Goal: Information Seeking & Learning: Learn about a topic

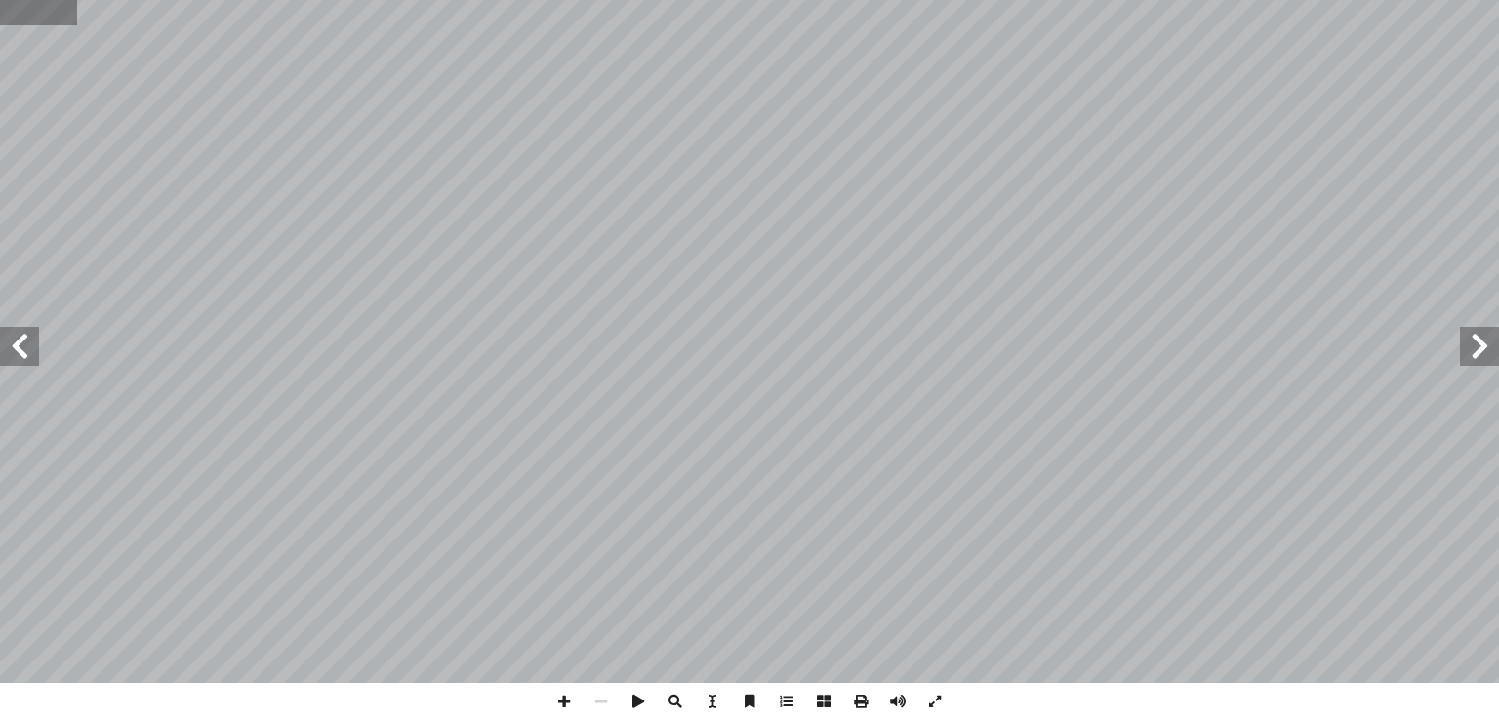
click at [30, 12] on input "text" at bounding box center [38, 12] width 77 height 25
type input "**"
click at [1470, 362] on span at bounding box center [1479, 346] width 39 height 39
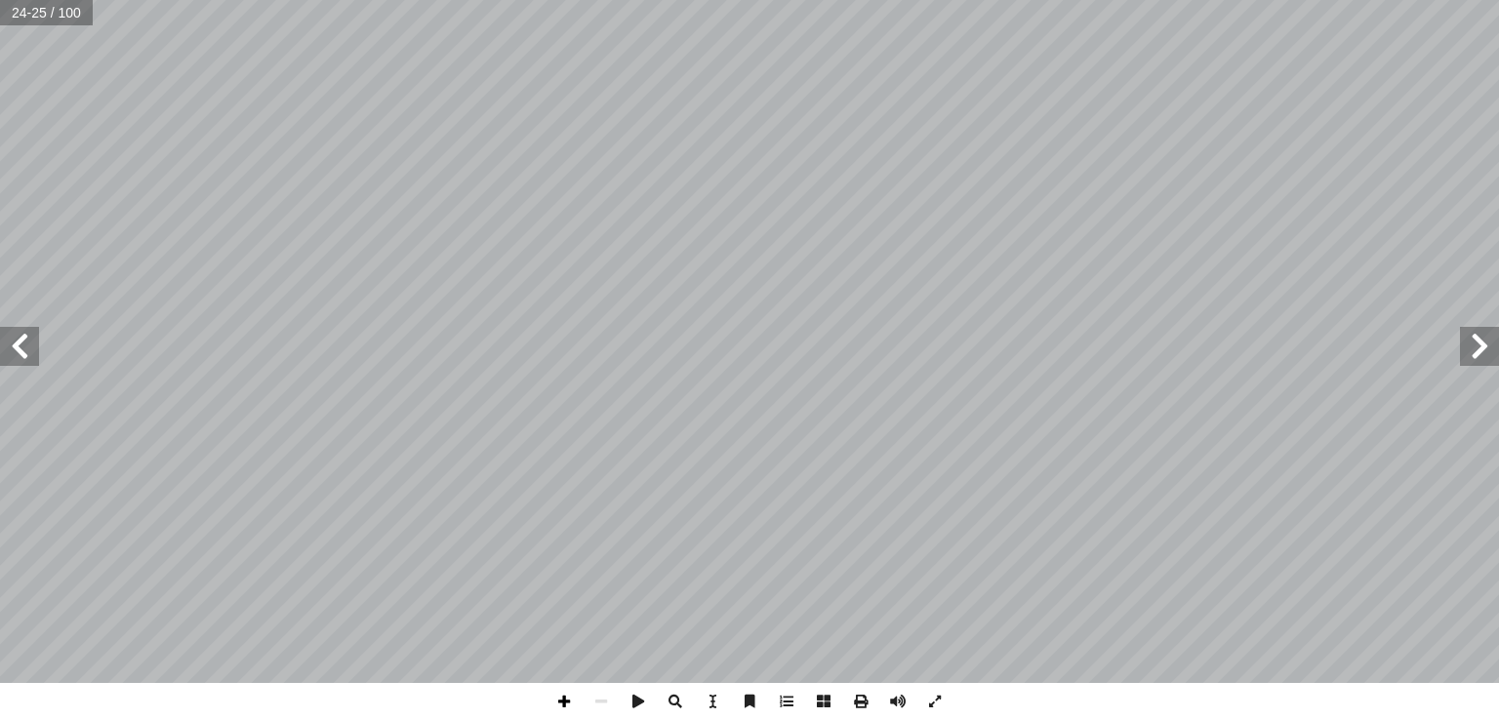
click at [556, 706] on span at bounding box center [564, 701] width 37 height 37
click at [894, 701] on span at bounding box center [898, 701] width 37 height 37
click at [574, 706] on span at bounding box center [564, 701] width 37 height 37
click at [16, 345] on span at bounding box center [19, 346] width 39 height 39
click at [766, 178] on html "الصفحة الرئيسية الصف الأول الصف الثاني الصف الثالث الصف الرابع الصف الخامس الصف…" at bounding box center [749, 89] width 1499 height 178
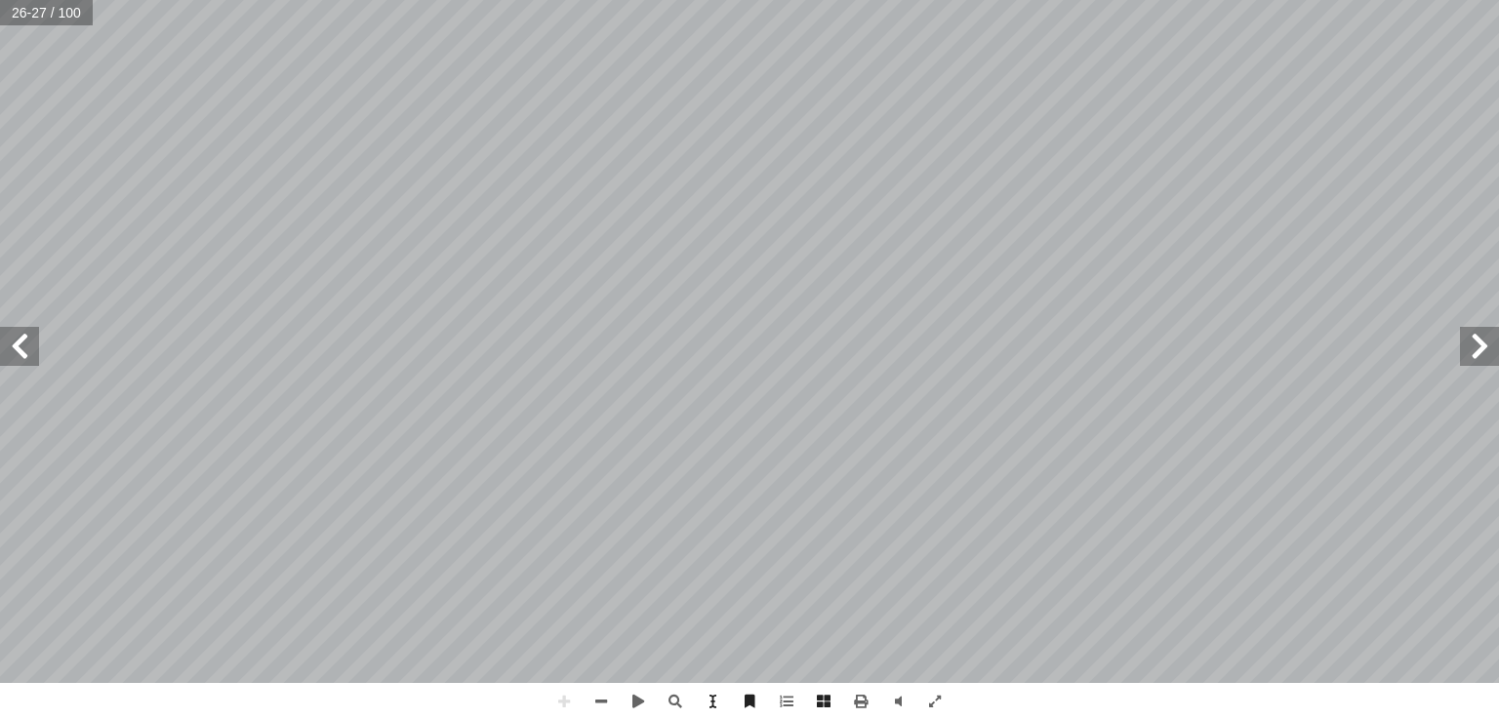
click at [1473, 356] on span at bounding box center [1479, 346] width 39 height 39
click at [39, 24] on input "text" at bounding box center [32, 12] width 64 height 25
type input "**"
click at [25, 21] on input "text" at bounding box center [38, 12] width 77 height 25
type input "**"
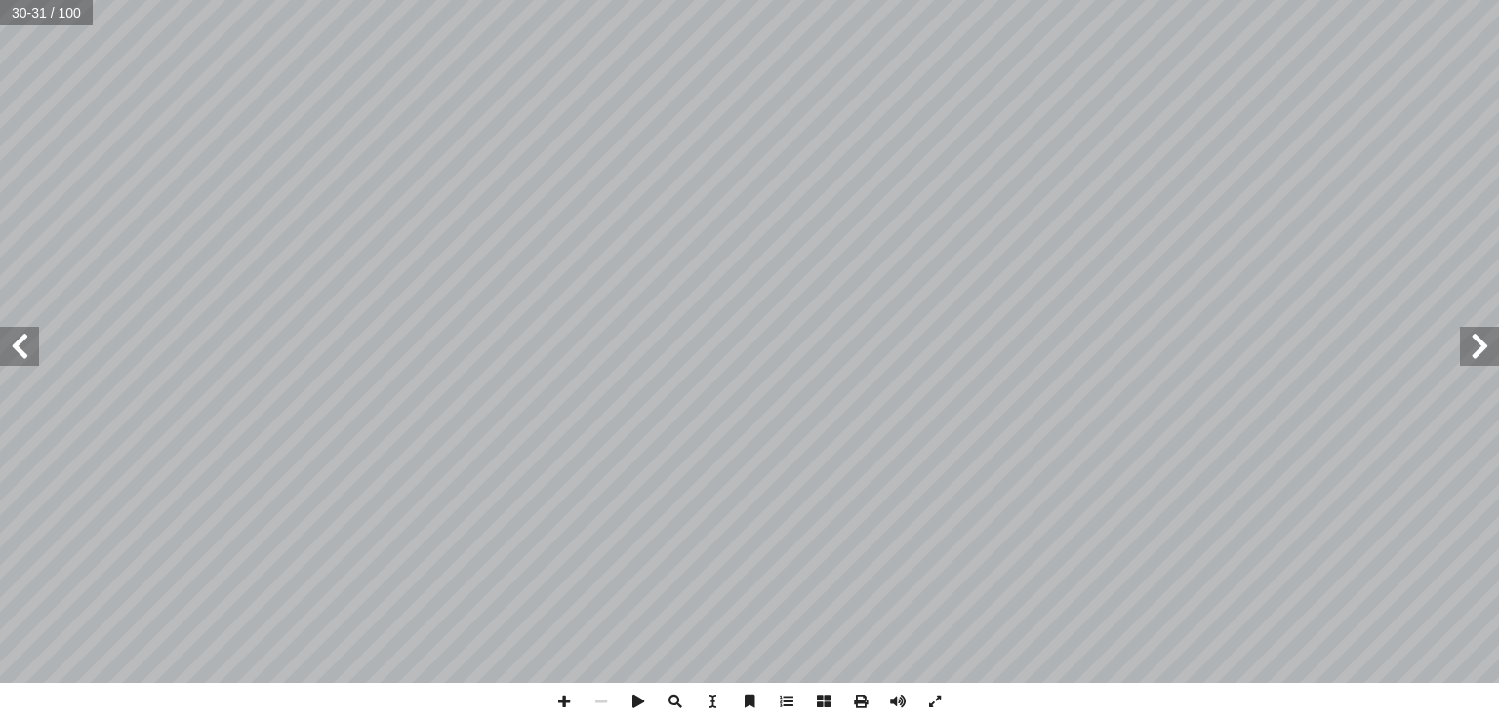
click at [1498, 352] on span at bounding box center [1479, 346] width 39 height 39
click at [565, 703] on span at bounding box center [564, 701] width 37 height 37
click at [561, 700] on span at bounding box center [564, 701] width 37 height 37
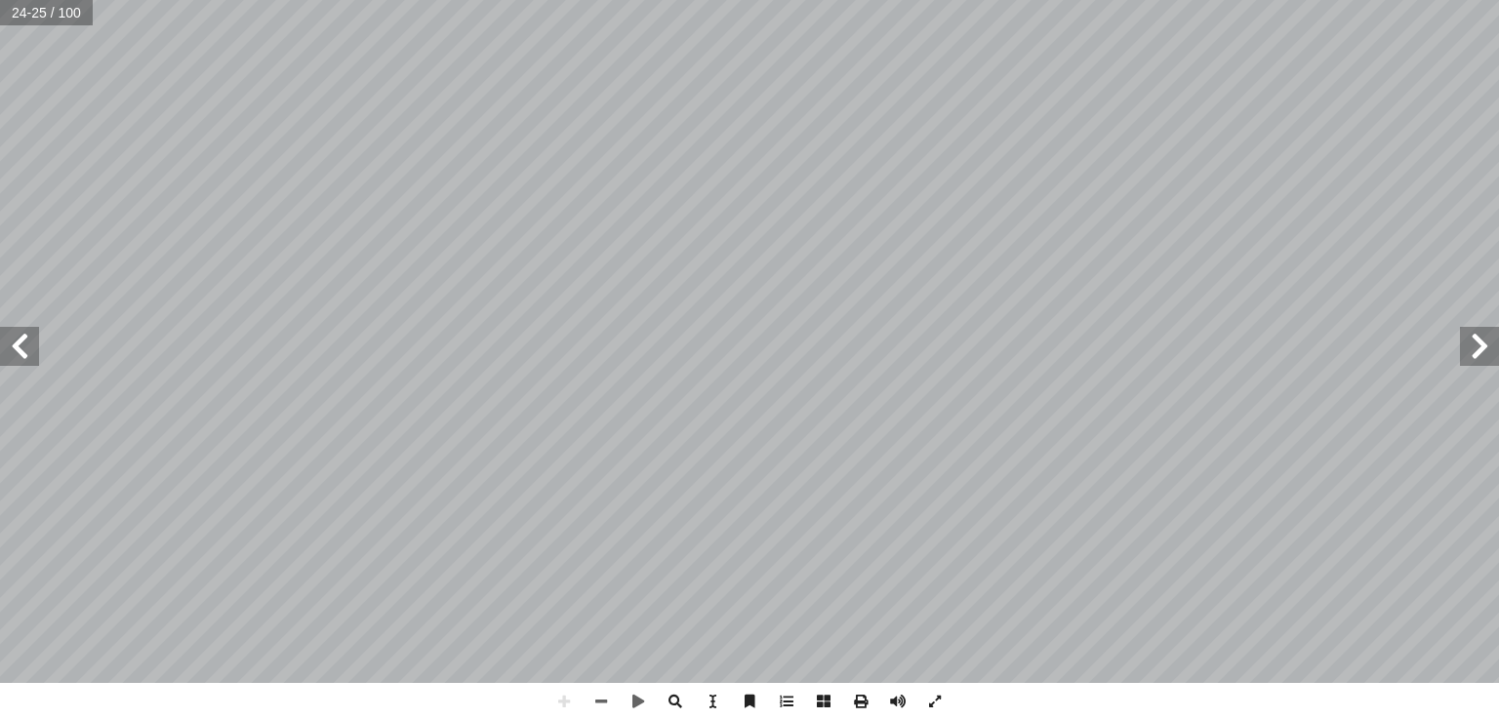
click at [14, 339] on span at bounding box center [19, 346] width 39 height 39
click at [903, 699] on span at bounding box center [898, 701] width 37 height 37
click at [31, 356] on span at bounding box center [19, 346] width 39 height 39
click at [1471, 356] on span at bounding box center [1479, 346] width 39 height 39
click at [33, 9] on input "text" at bounding box center [32, 12] width 65 height 25
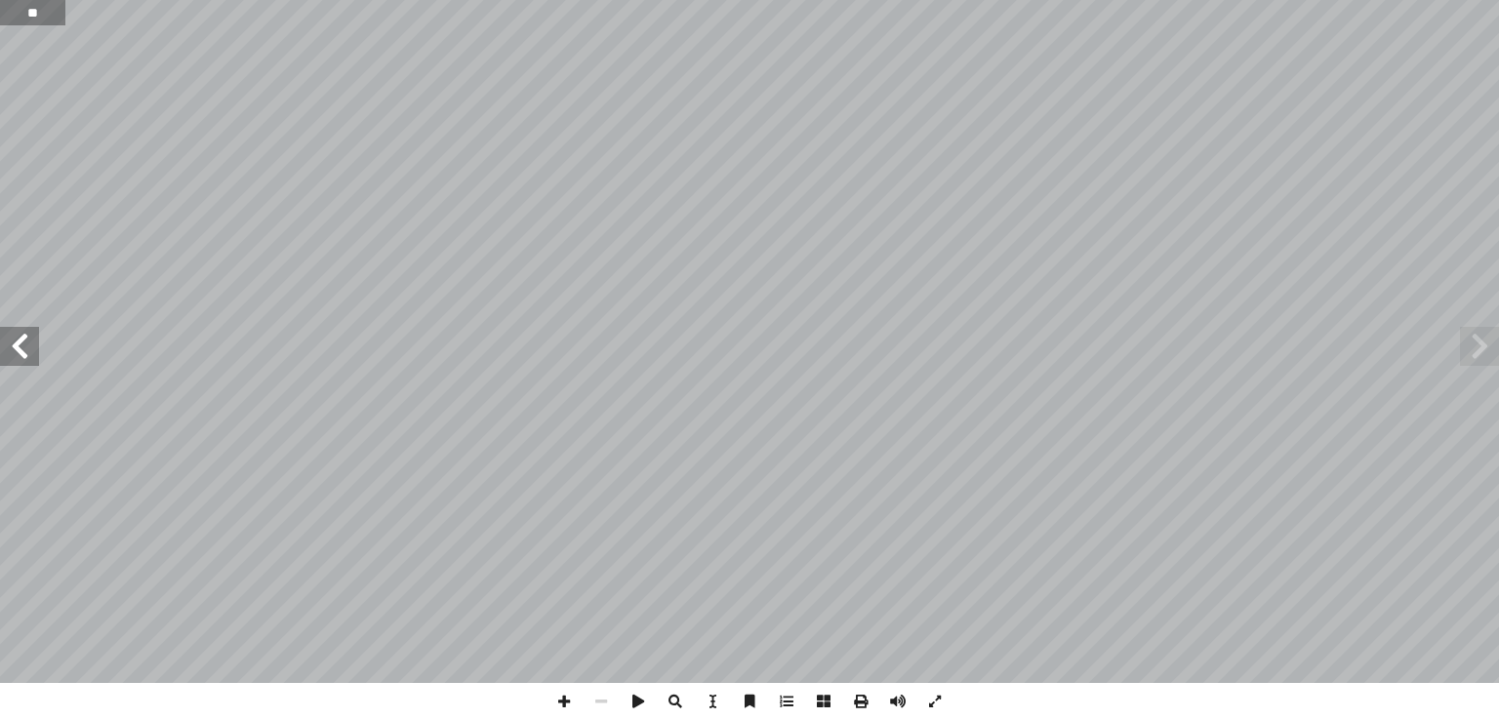
type input "**"
click at [11, 355] on span at bounding box center [19, 346] width 39 height 39
click at [568, 708] on span at bounding box center [564, 701] width 37 height 37
click at [566, 697] on span at bounding box center [564, 701] width 37 height 37
click at [42, 12] on input "text" at bounding box center [46, 12] width 93 height 25
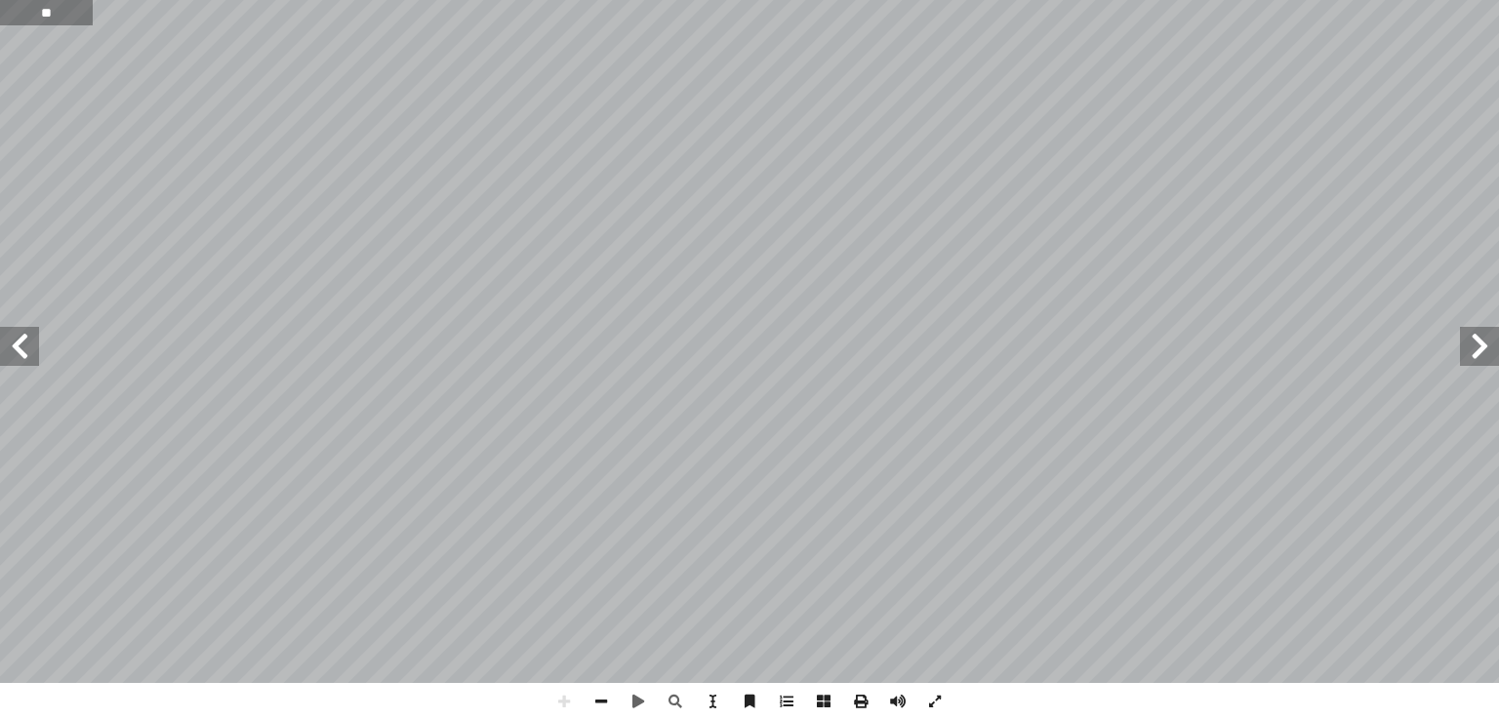
type input "**"
click at [35, 17] on input "text" at bounding box center [46, 12] width 93 height 25
type input "**"
click at [1480, 347] on span at bounding box center [1479, 346] width 39 height 39
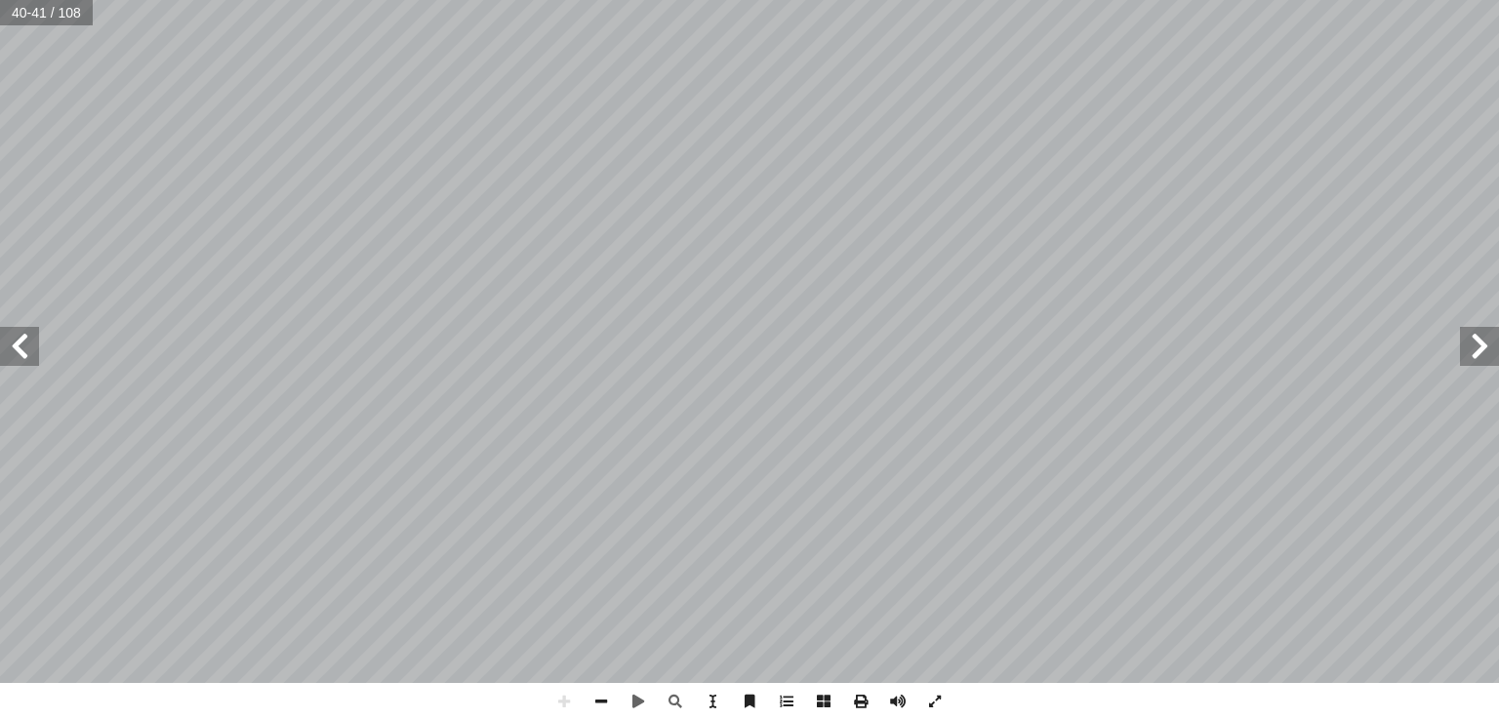
click at [1480, 347] on span at bounding box center [1479, 346] width 39 height 39
click at [600, 702] on span at bounding box center [601, 701] width 37 height 37
click at [566, 690] on span at bounding box center [564, 701] width 37 height 37
click at [1008, 692] on div "٢٨ ف ّ ( ا��نقسام المنص نشاط )٦ تية: ٓ سئلة ا�� أ عن ا�� ْ جب أ ادرس الشكل المج…" at bounding box center [749, 360] width 1499 height 720
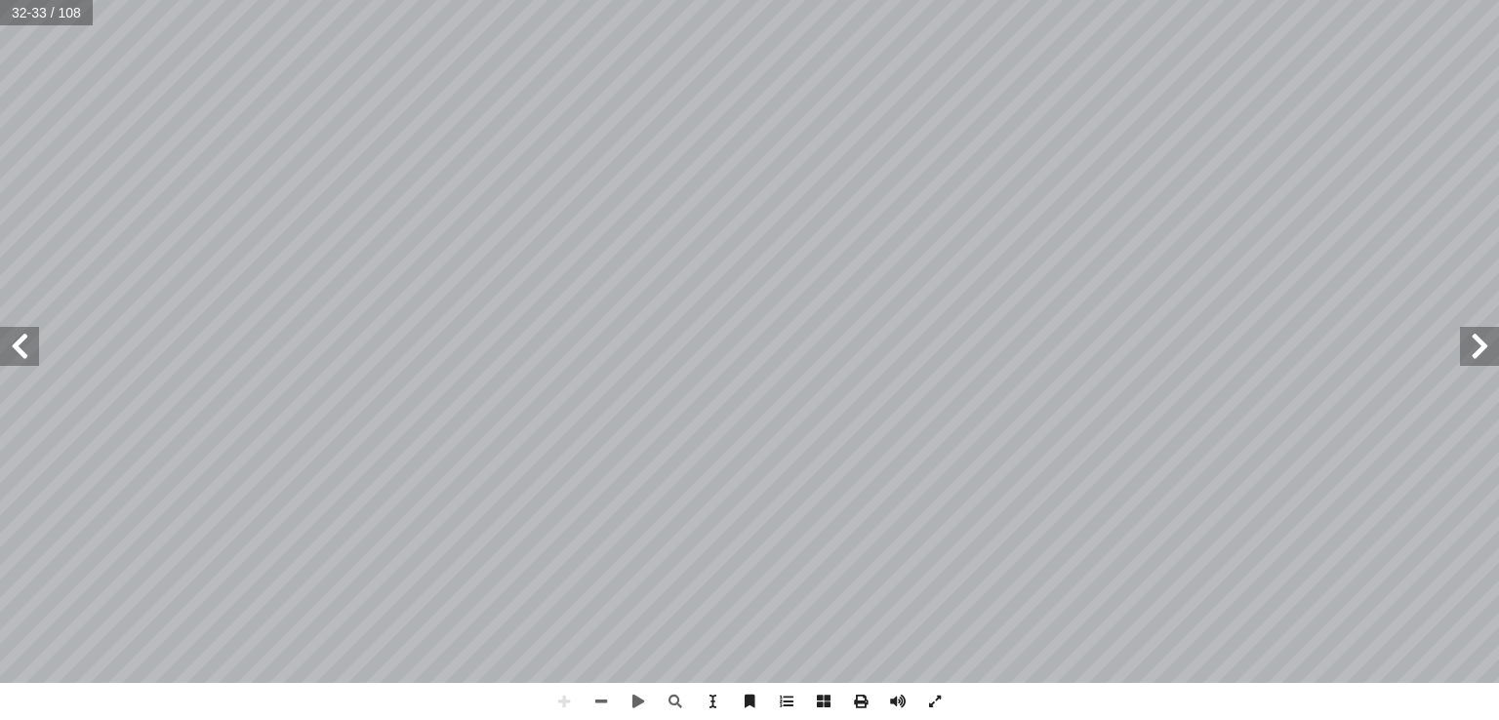
click at [1195, 0] on html "الصفحة الرئيسية الصف الأول الصف الثاني الصف الثالث الصف الرابع الصف الخامس الصف…" at bounding box center [749, 89] width 1499 height 178
click at [21, 344] on span at bounding box center [19, 346] width 39 height 39
click at [781, 0] on html "الصفحة الرئيسية الصف الأول الصف الثاني الصف الثالث الصف الرابع الصف الخامس الصف…" at bounding box center [749, 89] width 1499 height 178
click at [613, 685] on div "٣٠ رس ّ الد )٤( رس ّ الد )٤( التكاثر ة ّ ر الكائنات الحي ُ (: تكاث نشاط )١ سئلة…" at bounding box center [749, 360] width 1499 height 720
click at [1472, 349] on span at bounding box center [1479, 346] width 39 height 39
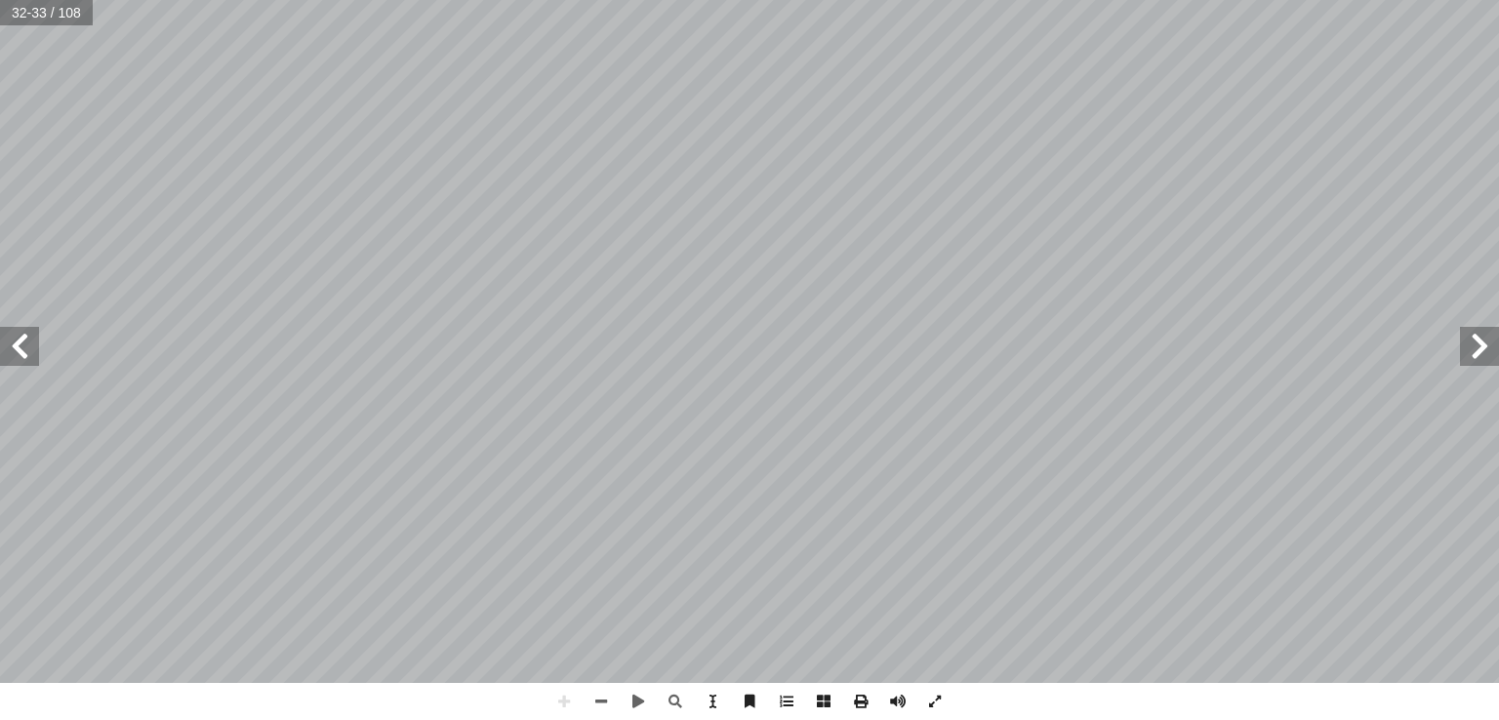
click at [1468, 352] on span at bounding box center [1479, 346] width 39 height 39
click at [612, 700] on span at bounding box center [601, 701] width 37 height 37
click at [30, 346] on span at bounding box center [19, 346] width 39 height 39
click at [905, 703] on span at bounding box center [898, 701] width 37 height 37
click at [563, 695] on span at bounding box center [564, 701] width 37 height 37
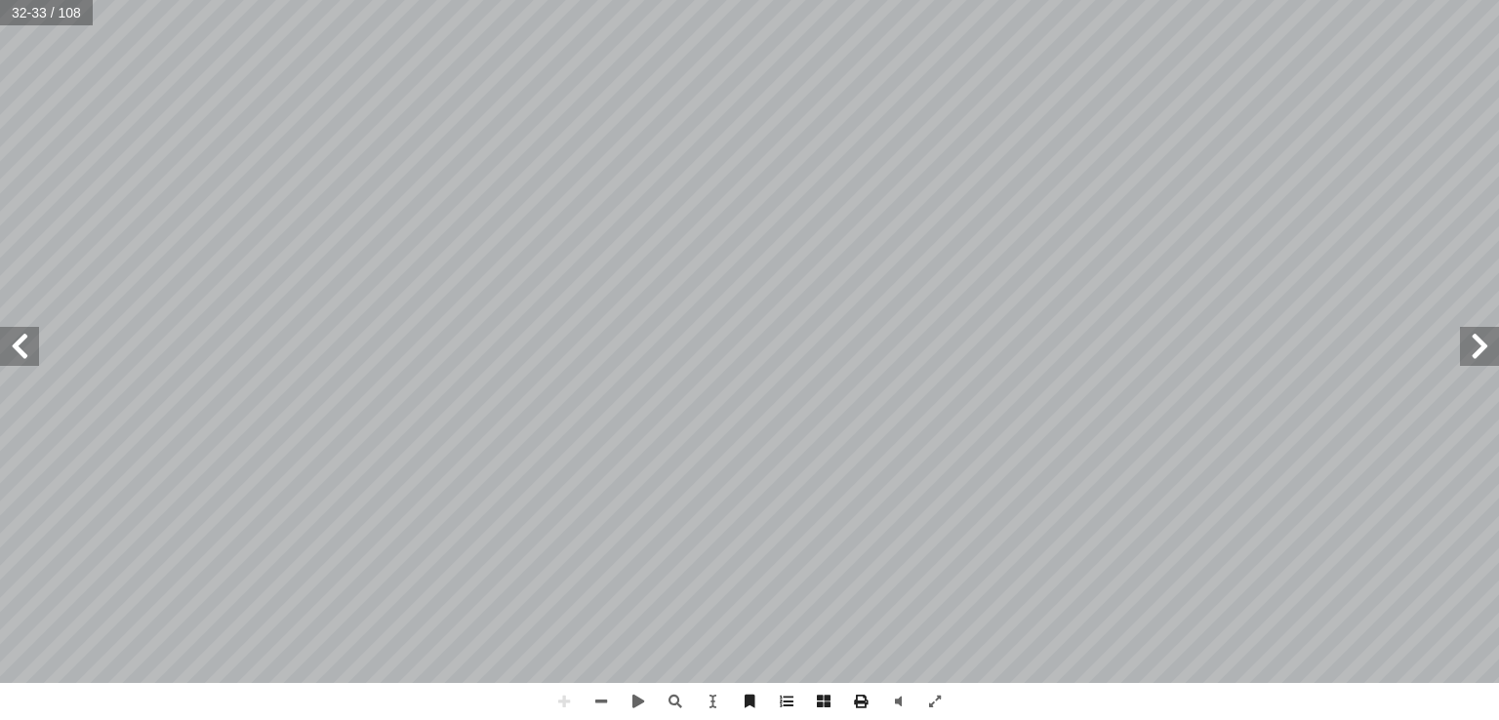
click at [1158, 178] on html "الصفحة الرئيسية الصف الأول الصف الثاني الصف الثالث الصف الرابع الصف الخامس الصف…" at bounding box center [749, 89] width 1499 height 178
click at [1476, 352] on span at bounding box center [1479, 346] width 39 height 39
click at [1482, 340] on span at bounding box center [1479, 346] width 39 height 39
click at [570, 698] on span at bounding box center [564, 701] width 37 height 37
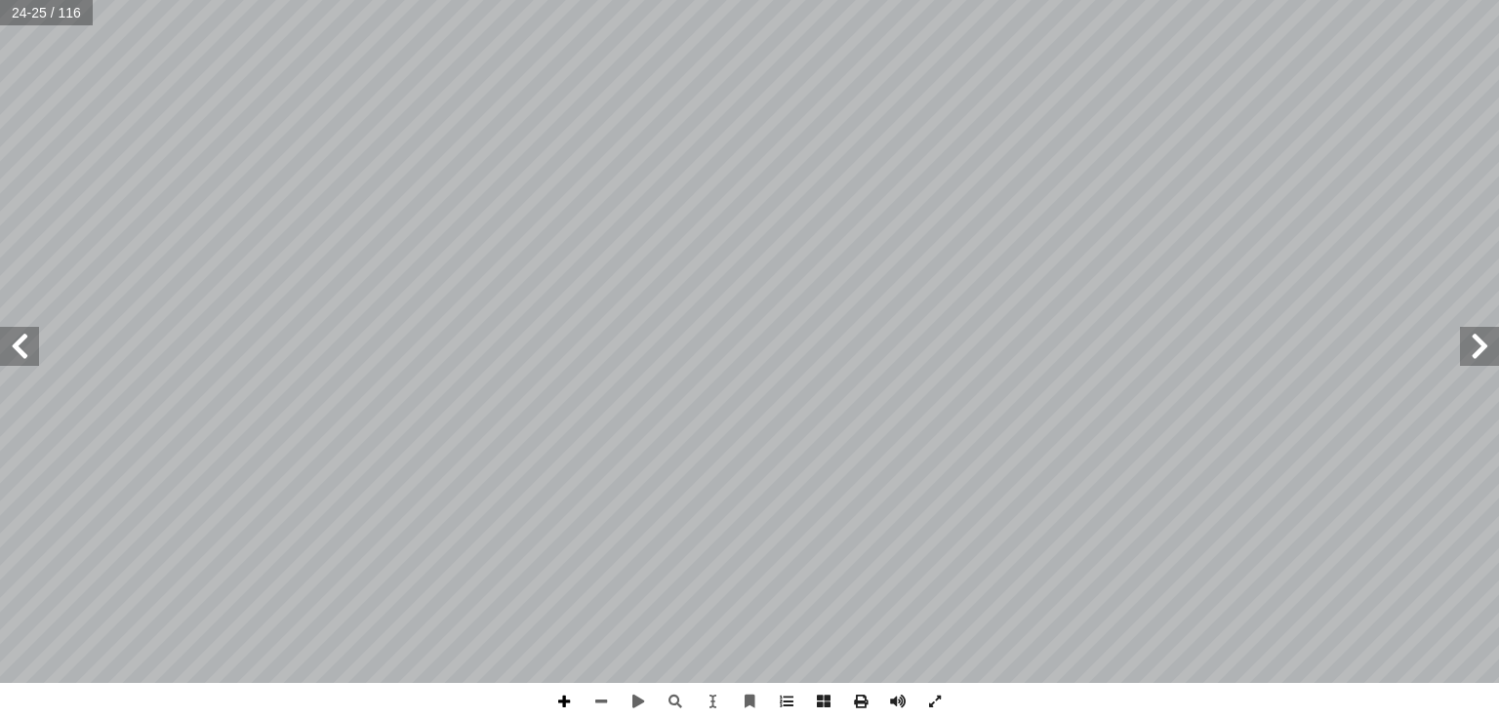
click at [561, 706] on span at bounding box center [564, 701] width 37 height 37
click at [31, 354] on span at bounding box center [19, 346] width 39 height 39
click at [601, 697] on span at bounding box center [601, 701] width 37 height 37
click at [567, 702] on span at bounding box center [564, 701] width 37 height 37
click at [1489, 355] on span at bounding box center [1479, 346] width 39 height 39
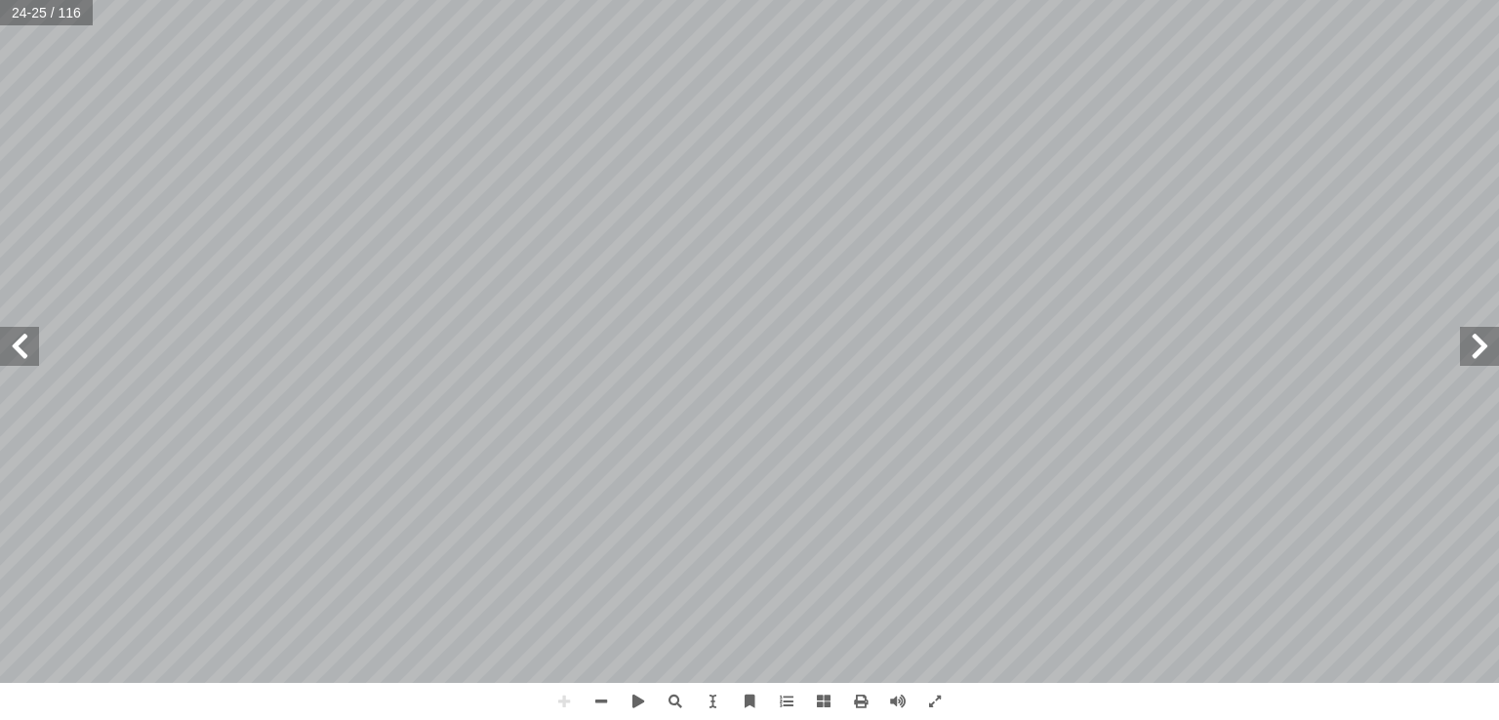
click at [992, 686] on div "2 ٠ ._____________________________________________ ات؟ ّ لفطري � ين تعيش أ � . …" at bounding box center [749, 360] width 1499 height 720
click at [647, 0] on html "الصفحة الرئيسية الصف الأول الصف الثاني الصف الثالث الصف الرابع الصف الخامس الصف…" at bounding box center [749, 89] width 1499 height 178
click at [16, 344] on span at bounding box center [19, 346] width 39 height 39
